Goal: Task Accomplishment & Management: Complete application form

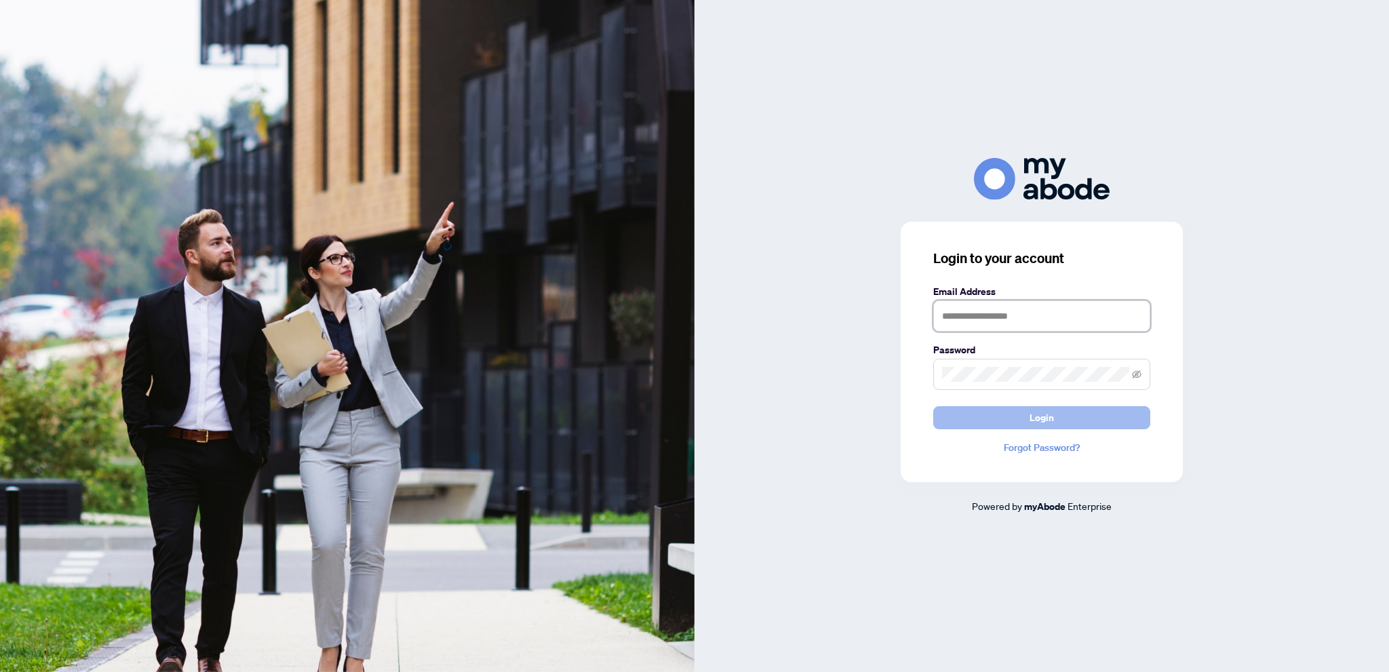
type input "**********"
click at [973, 410] on button "Login" at bounding box center [1041, 417] width 217 height 23
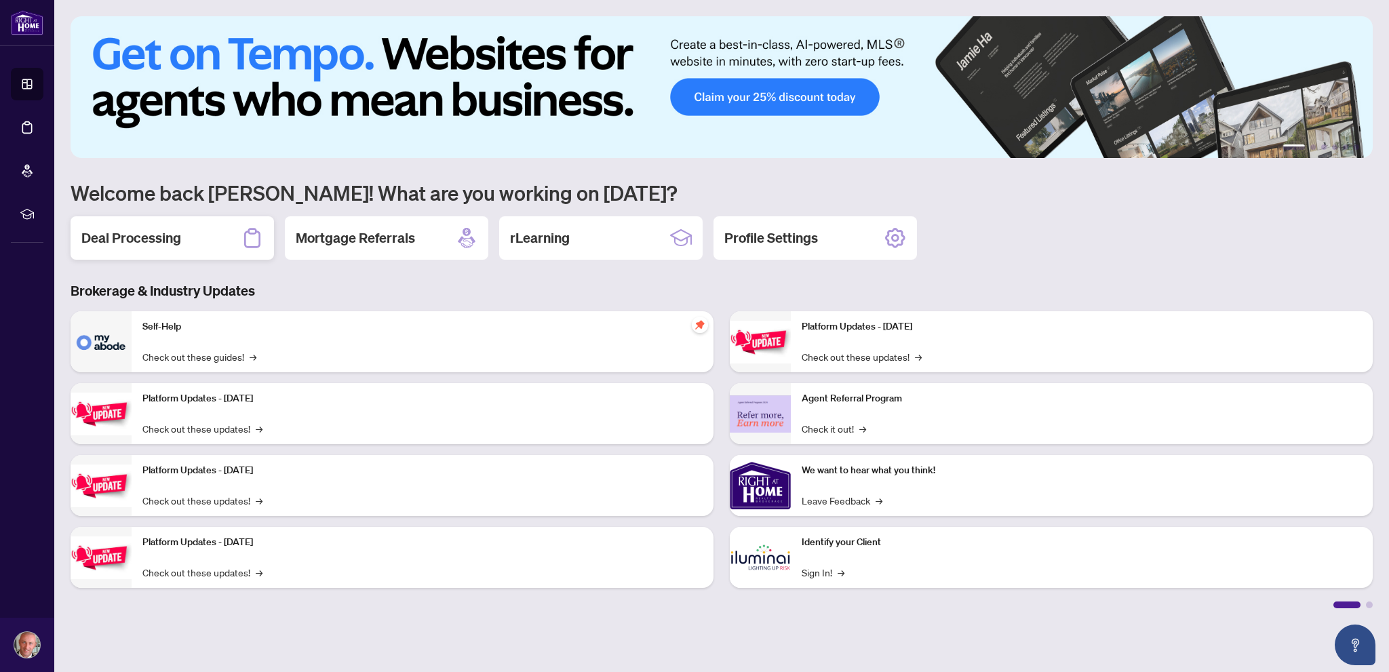
click at [157, 228] on div "Deal Processing" at bounding box center [172, 237] width 203 height 43
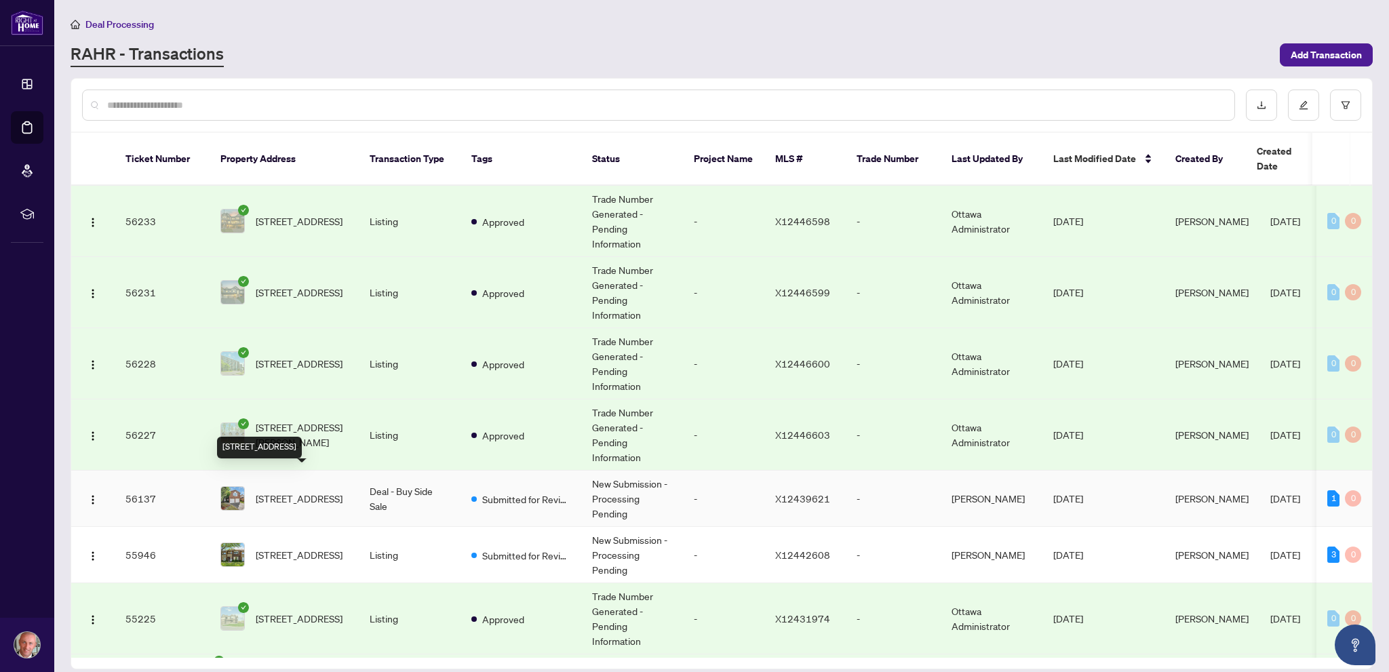
click at [297, 491] on span "[STREET_ADDRESS]" at bounding box center [299, 498] width 87 height 15
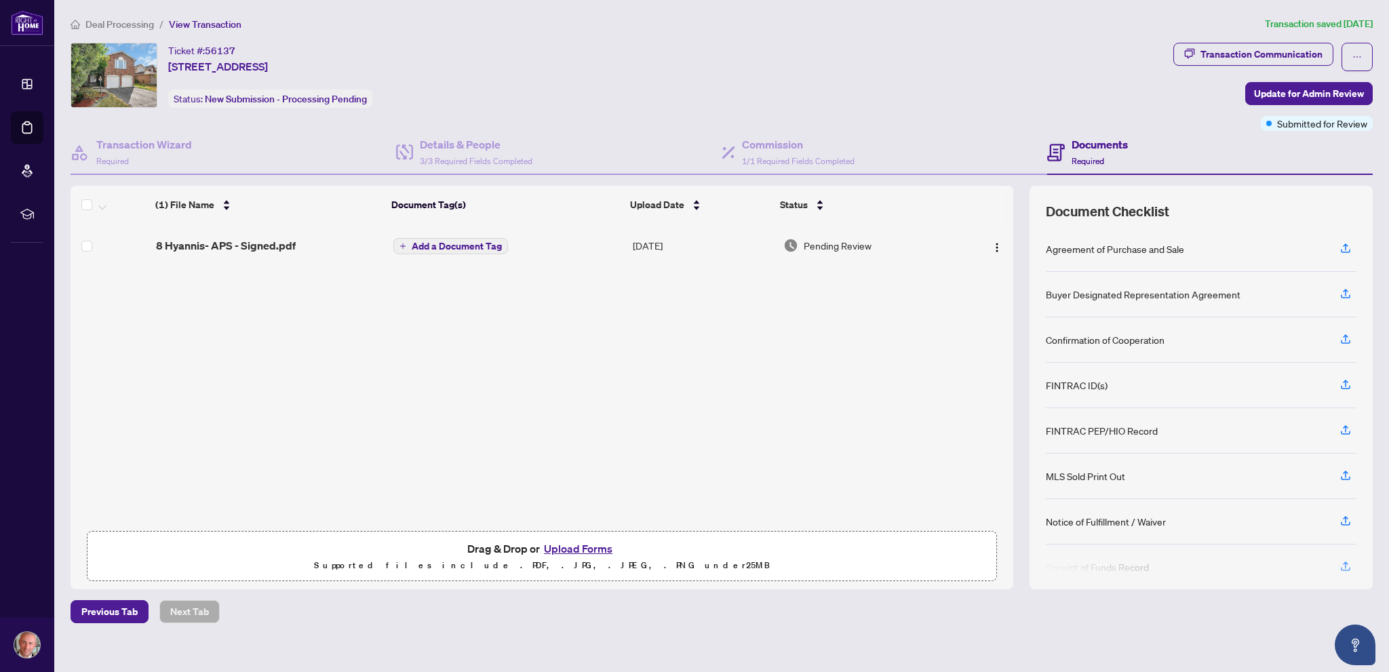
click at [600, 548] on button "Upload Forms" at bounding box center [578, 549] width 77 height 18
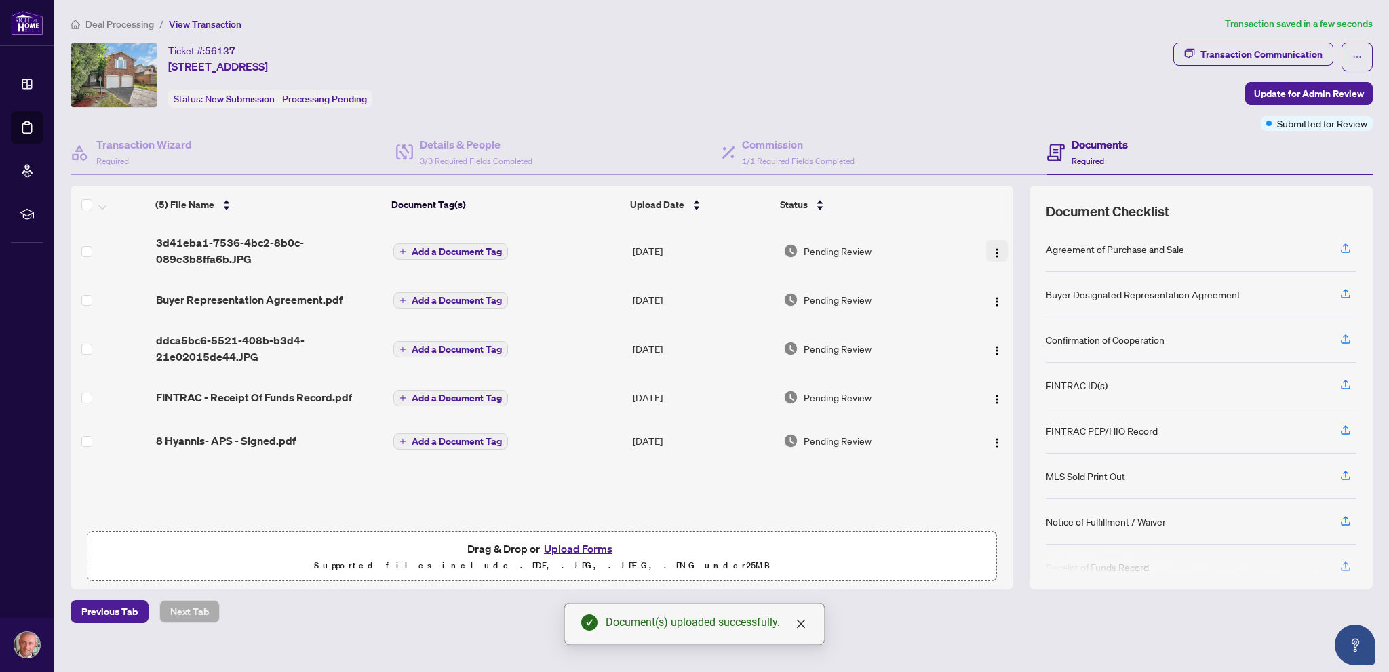
click at [993, 250] on img "button" at bounding box center [996, 253] width 11 height 11
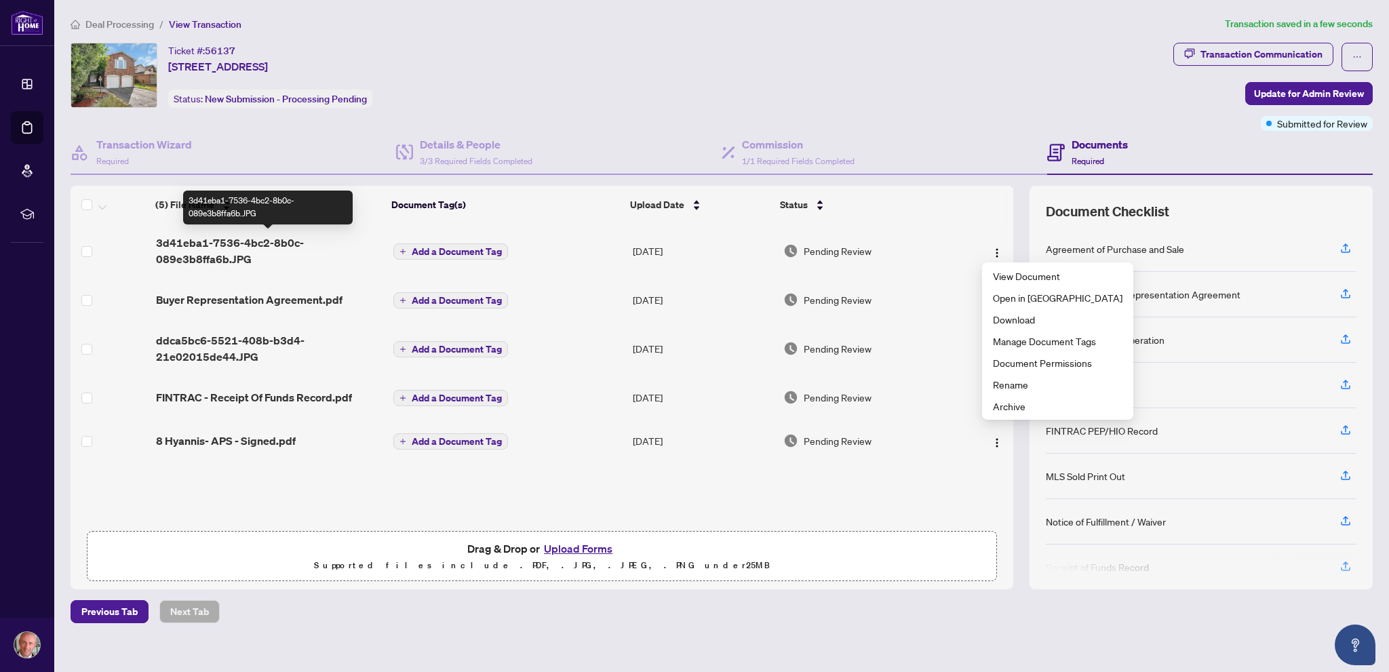
click at [201, 240] on span "3d41eba1-7536-4bc2-8b0c-089e3b8ffa6b.JPG" at bounding box center [269, 251] width 227 height 33
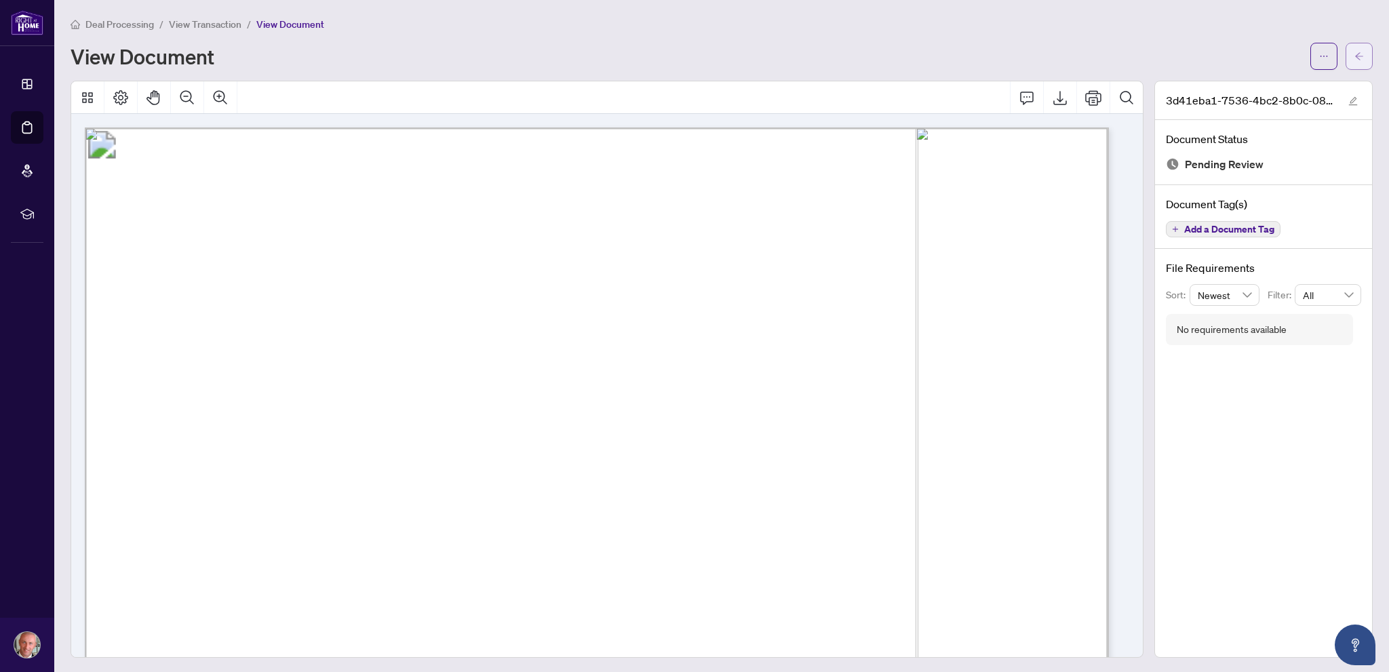
click at [1355, 59] on icon "arrow-left" at bounding box center [1359, 55] width 8 height 7
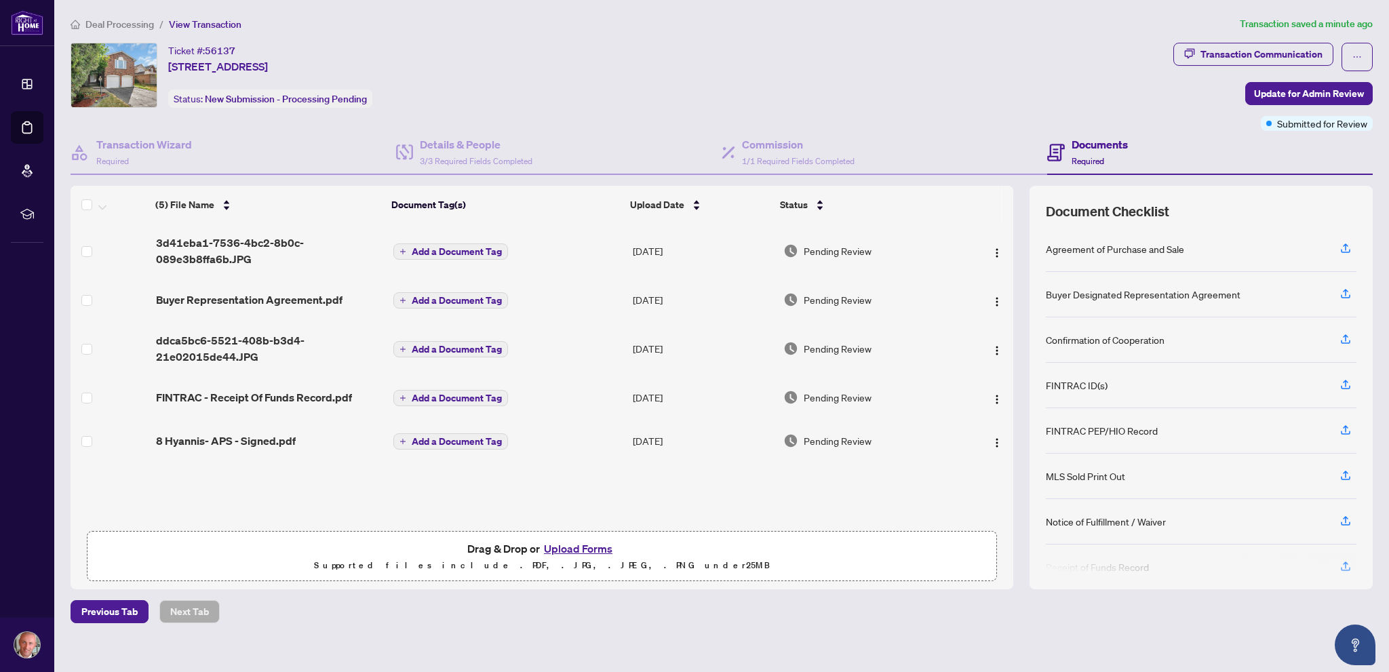
click at [570, 555] on button "Upload Forms" at bounding box center [578, 549] width 77 height 18
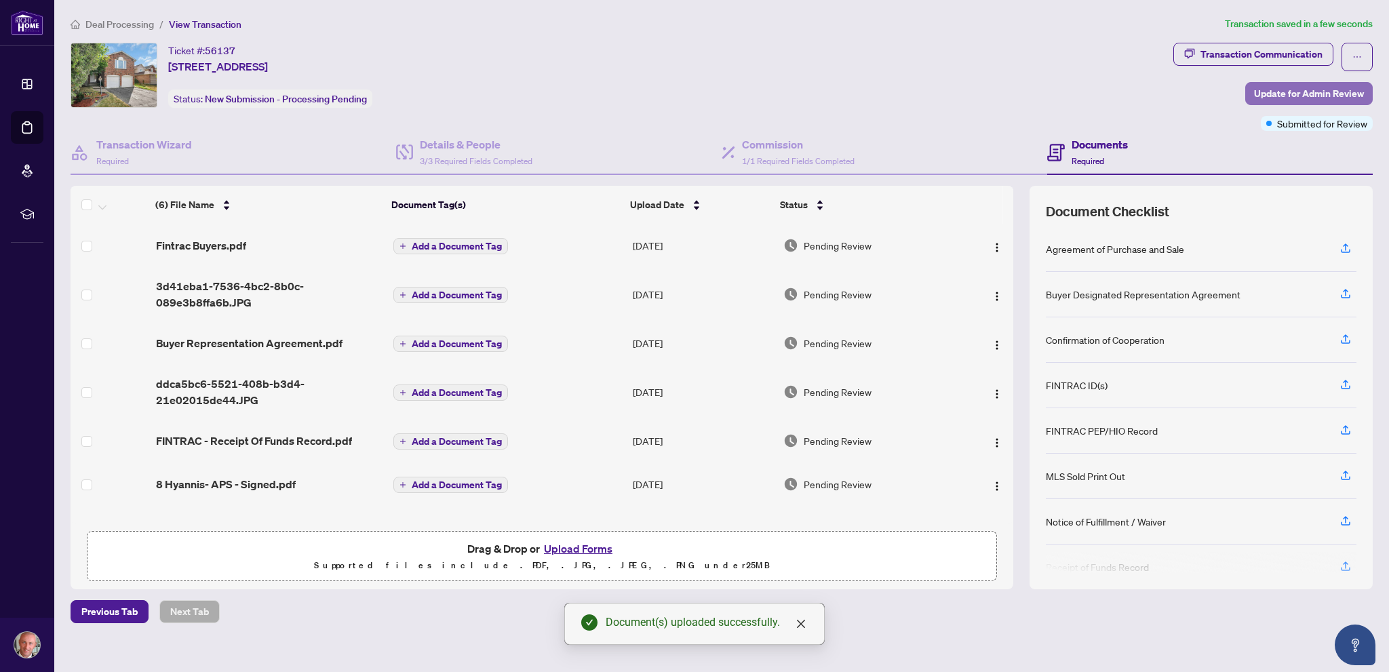
click at [1276, 90] on span "Update for Admin Review" at bounding box center [1309, 94] width 110 height 22
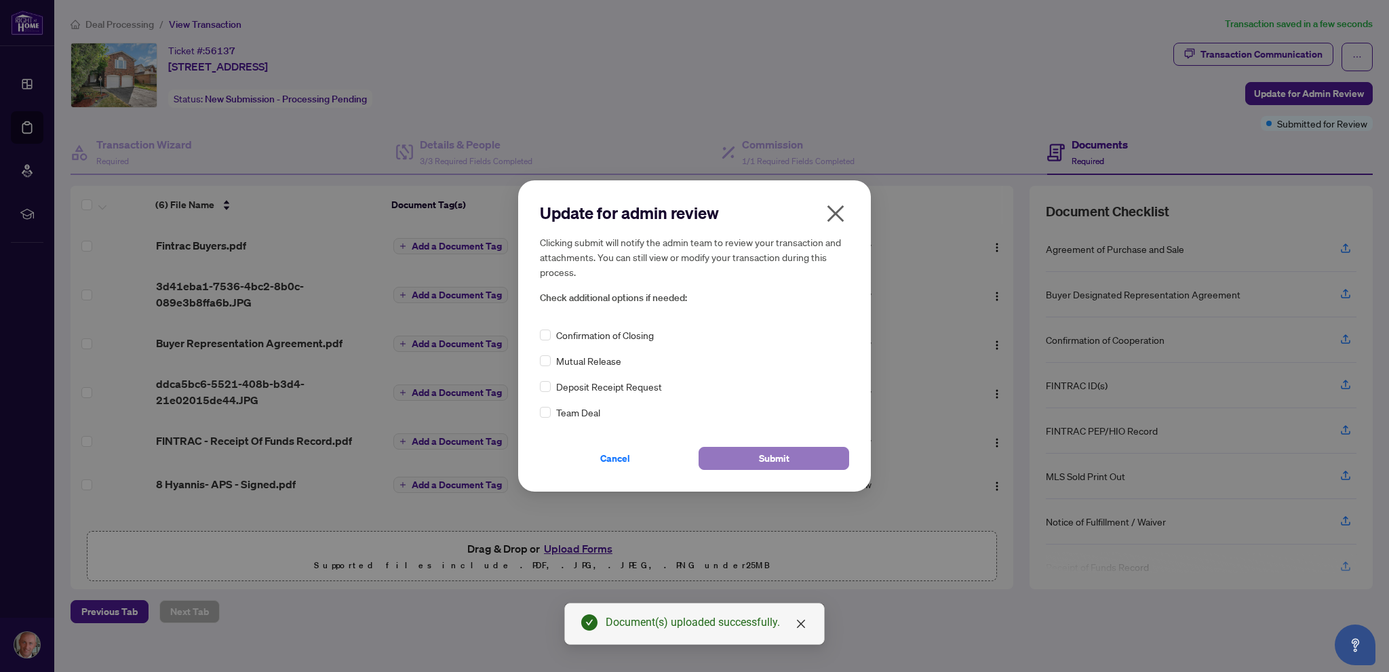
click at [778, 452] on span "Submit" at bounding box center [774, 459] width 31 height 22
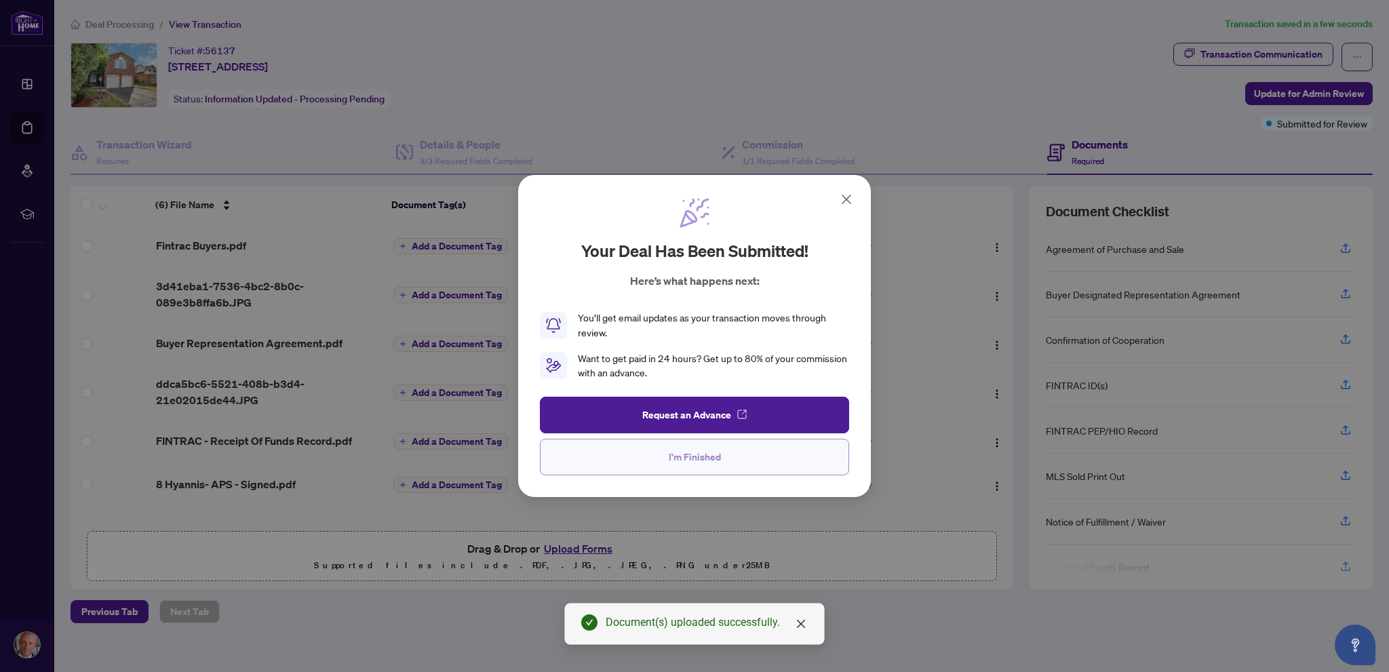
click at [673, 452] on span "I'm Finished" at bounding box center [695, 457] width 52 height 22
